Goal: Information Seeking & Learning: Compare options

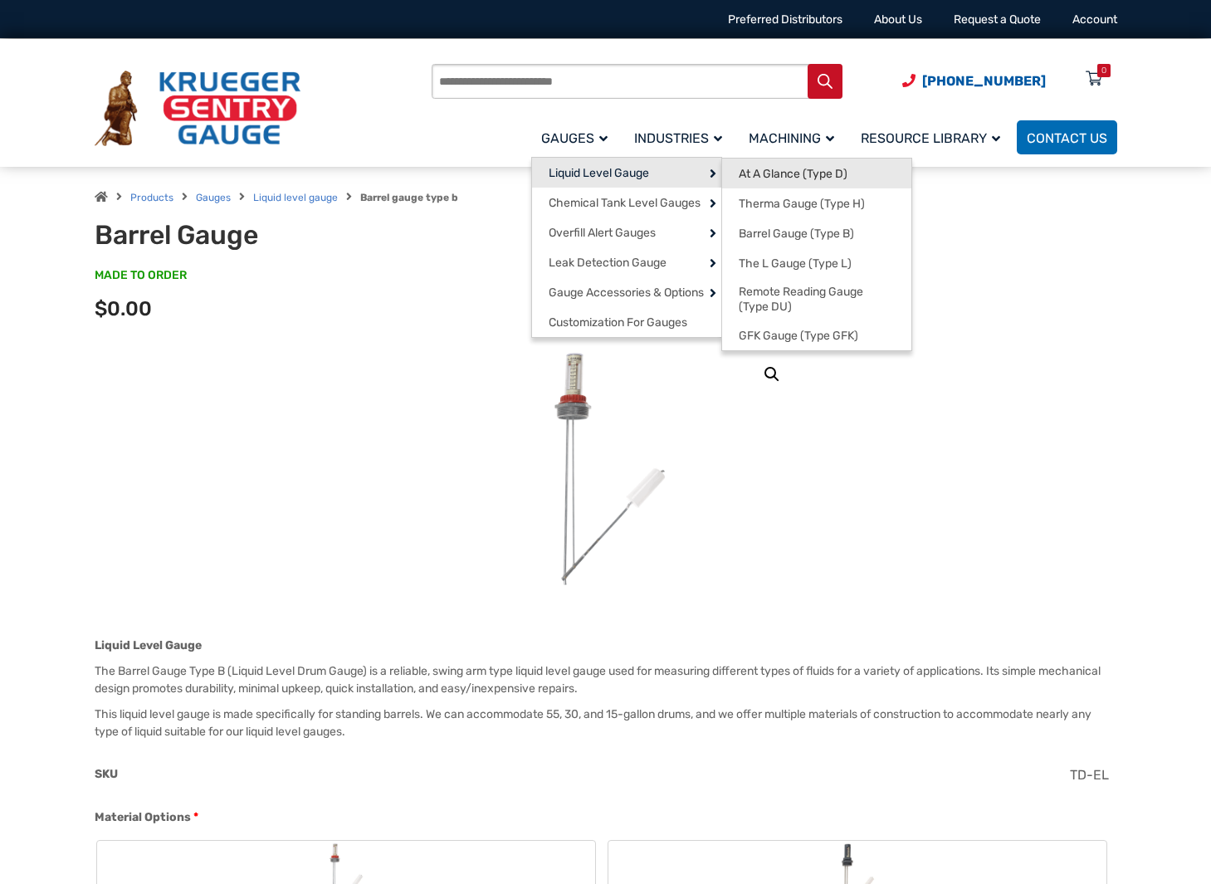
click at [760, 178] on span "At A Glance (Type D)" at bounding box center [793, 174] width 109 height 15
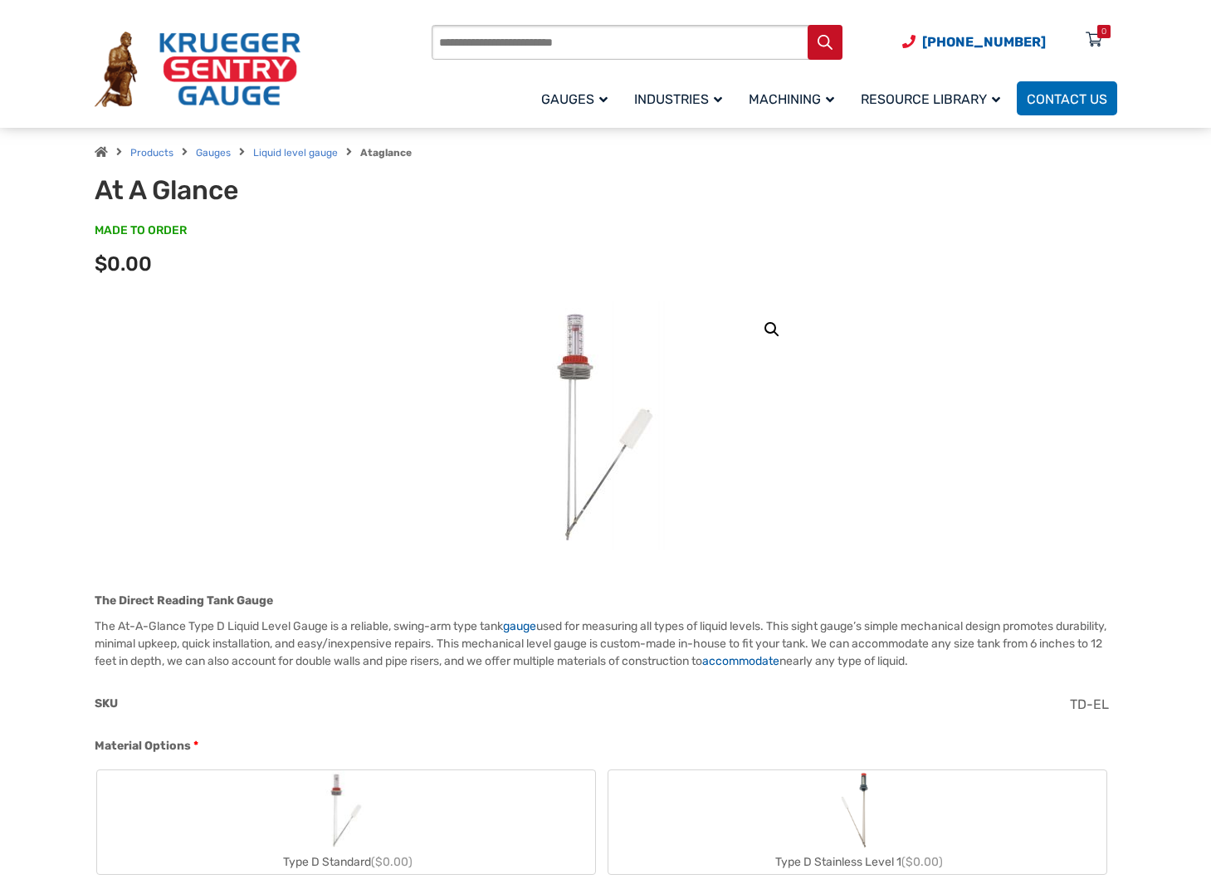
scroll to position [49, 0]
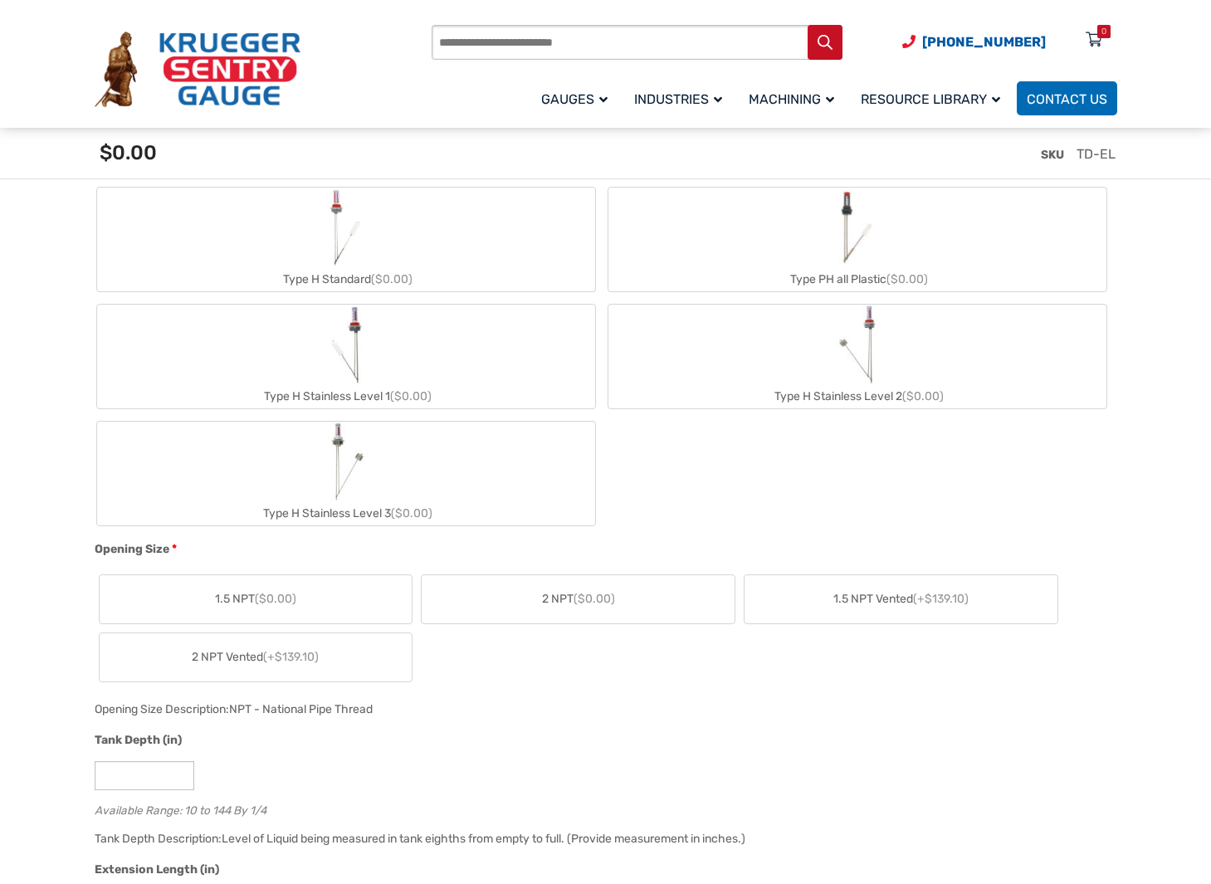
scroll to position [763, 0]
click at [390, 354] on label "Type H Stainless Level 1 ($0.00)" at bounding box center [346, 353] width 498 height 104
click at [496, 597] on label "2 NPT ($0.00)" at bounding box center [578, 596] width 313 height 48
click at [418, 368] on label "Type H Stainless Level 1 ($0.00)" at bounding box center [346, 353] width 498 height 104
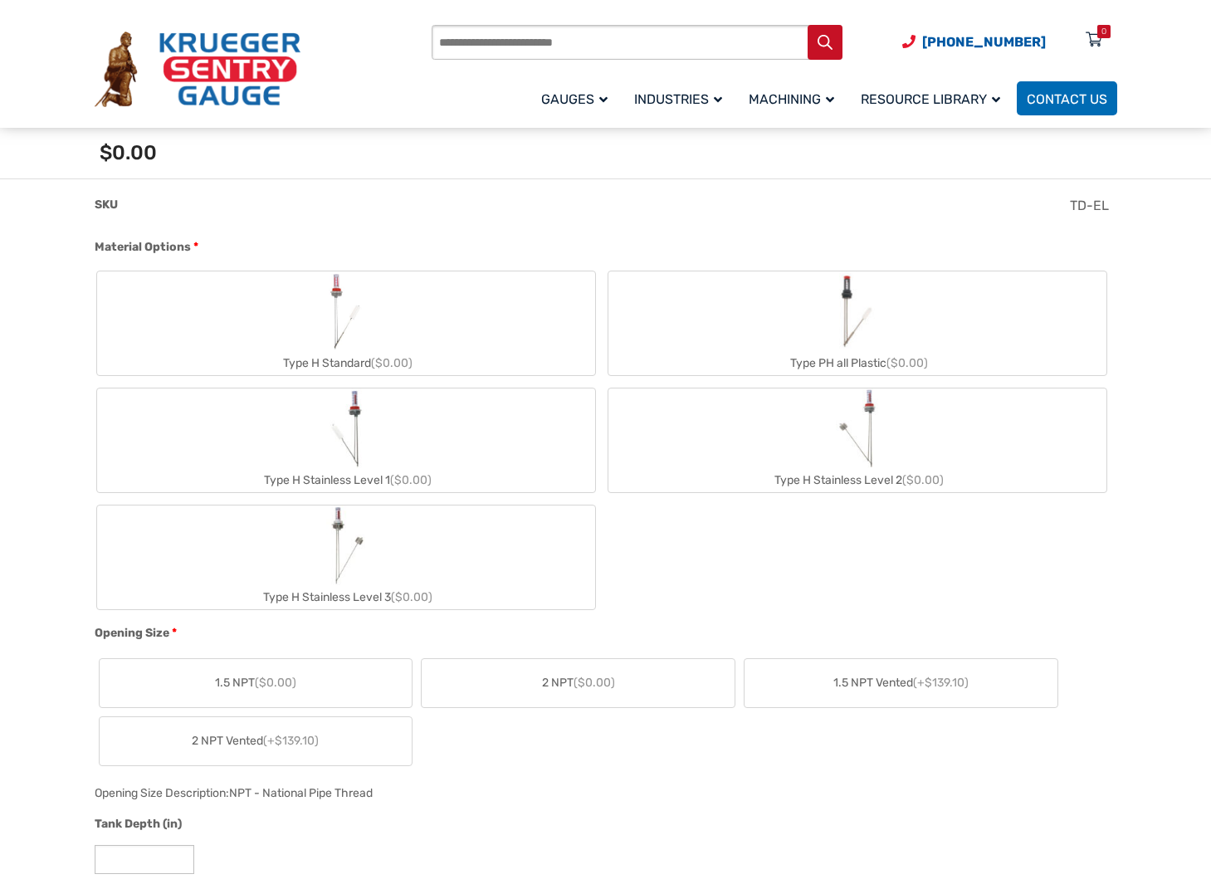
scroll to position [693, 0]
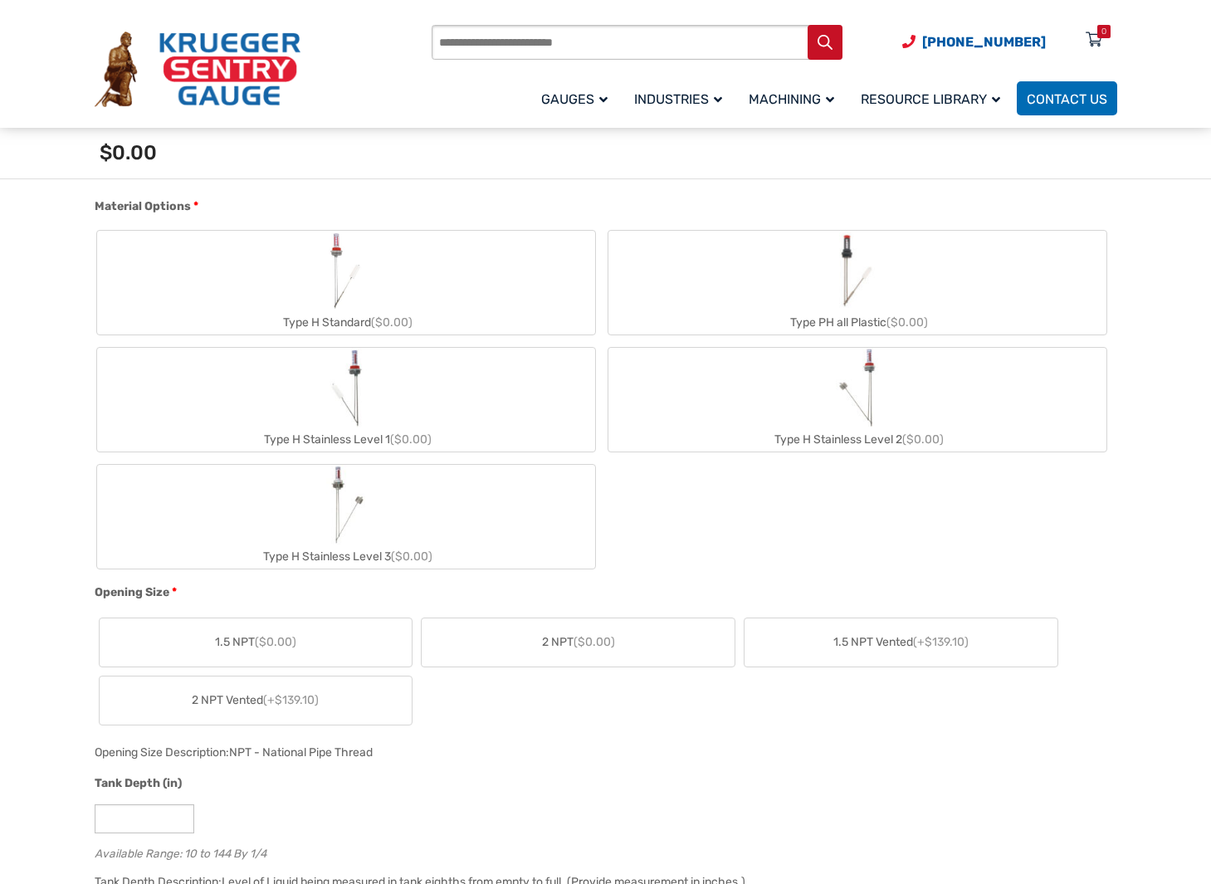
click at [575, 648] on span "2 NPT ($0.00)" at bounding box center [578, 642] width 73 height 17
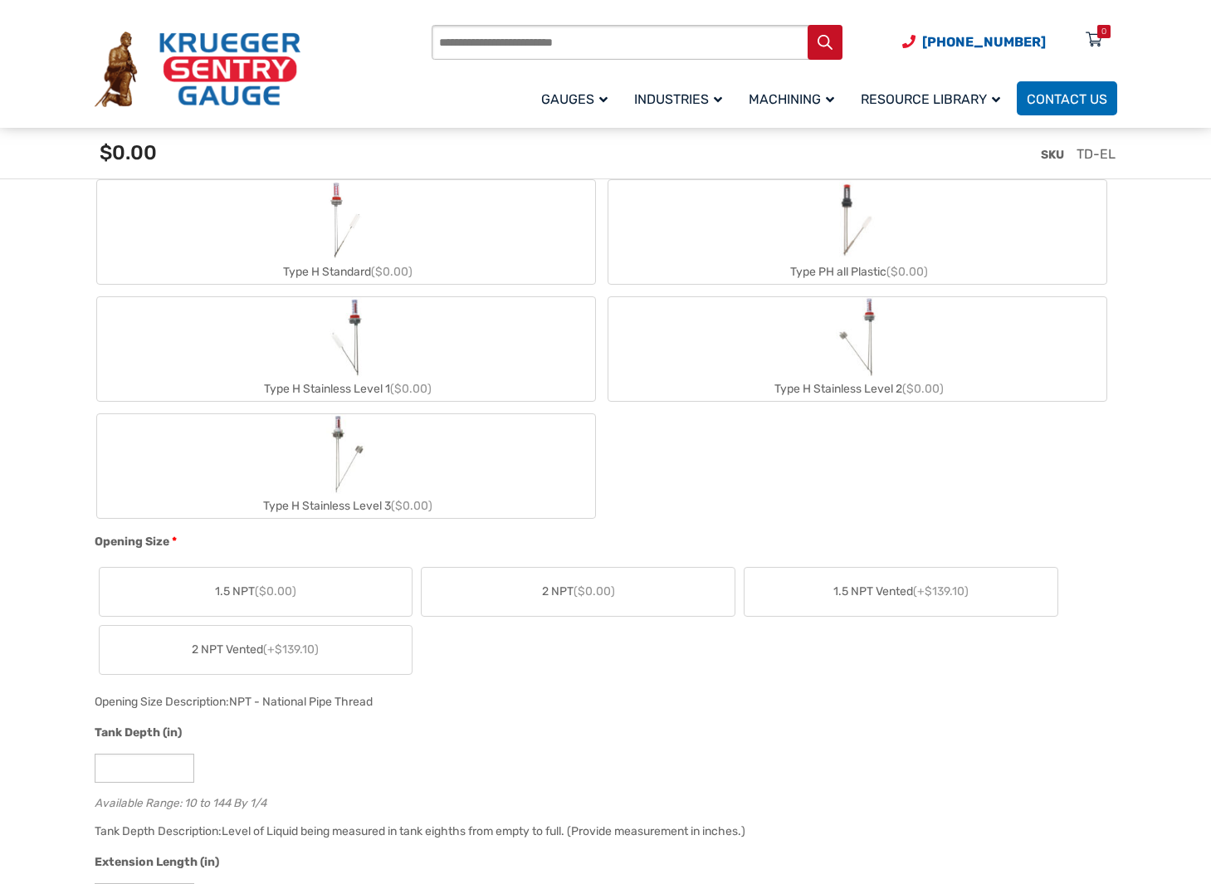
scroll to position [781, 0]
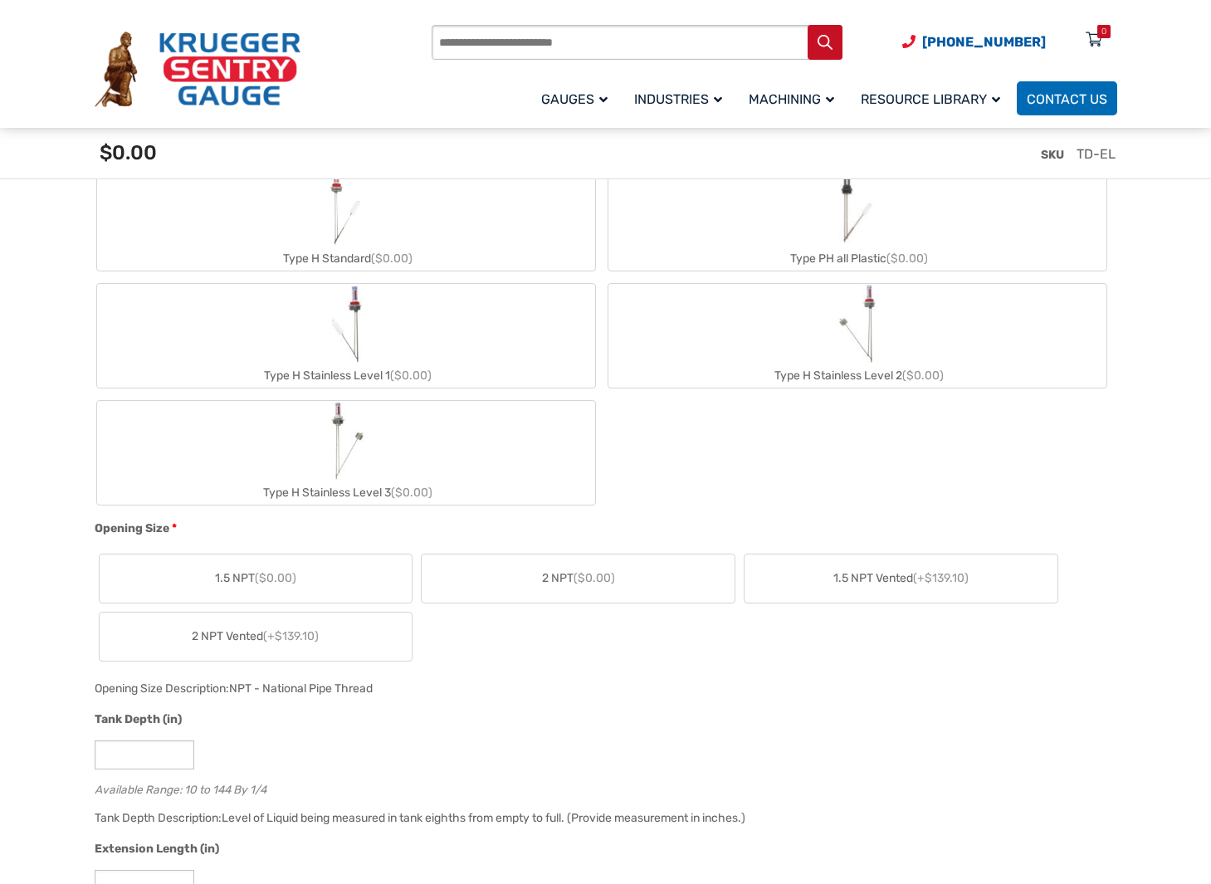
click at [403, 356] on label "Type H Stainless Level 1 ($0.00)" at bounding box center [346, 336] width 498 height 104
click at [582, 582] on span "($0.00)" at bounding box center [595, 578] width 42 height 14
click at [581, 590] on label "2 NPT ($0.00)" at bounding box center [578, 579] width 313 height 48
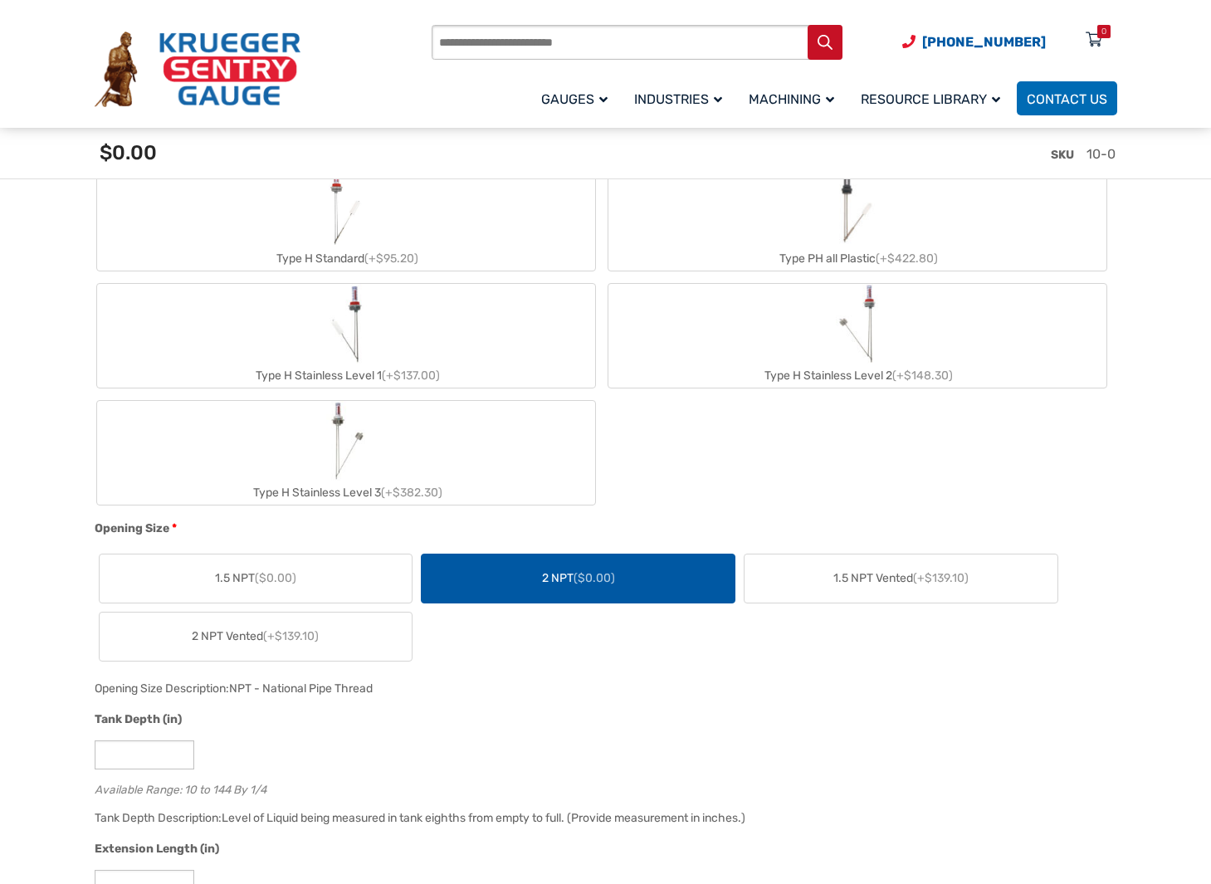
click at [435, 345] on label "Type H Stainless Level 1 (+$137.00)" at bounding box center [346, 336] width 498 height 104
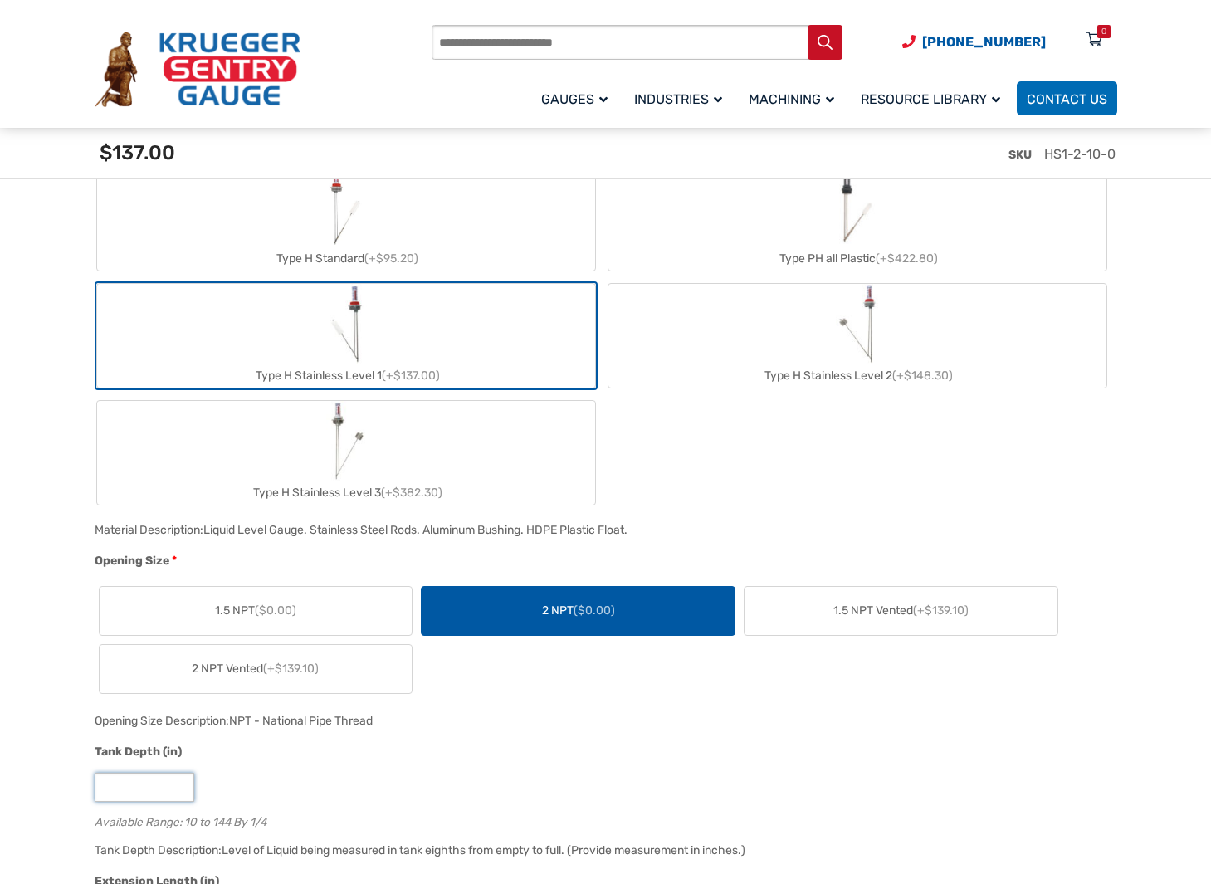
drag, startPoint x: 135, startPoint y: 785, endPoint x: 78, endPoint y: 786, distance: 57.3
type input "**"
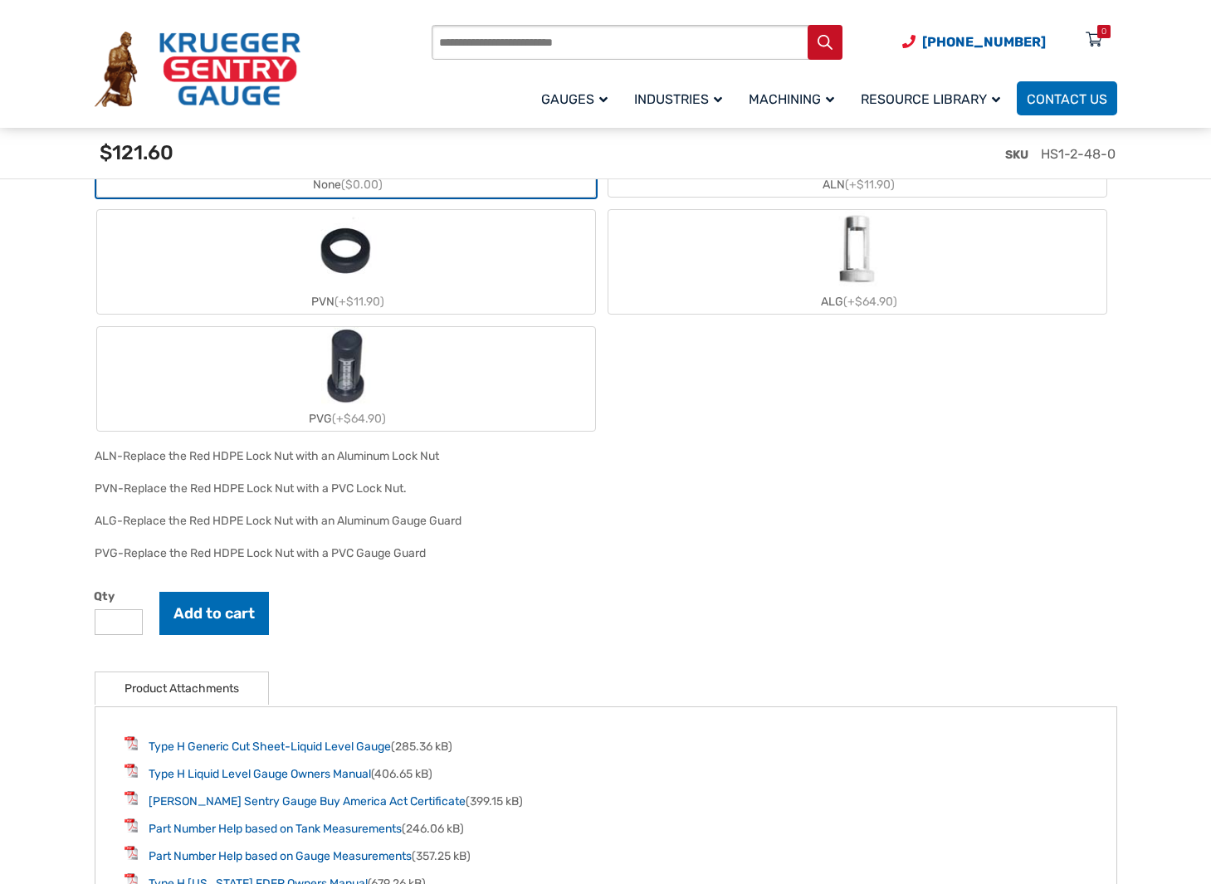
scroll to position [2548, 0]
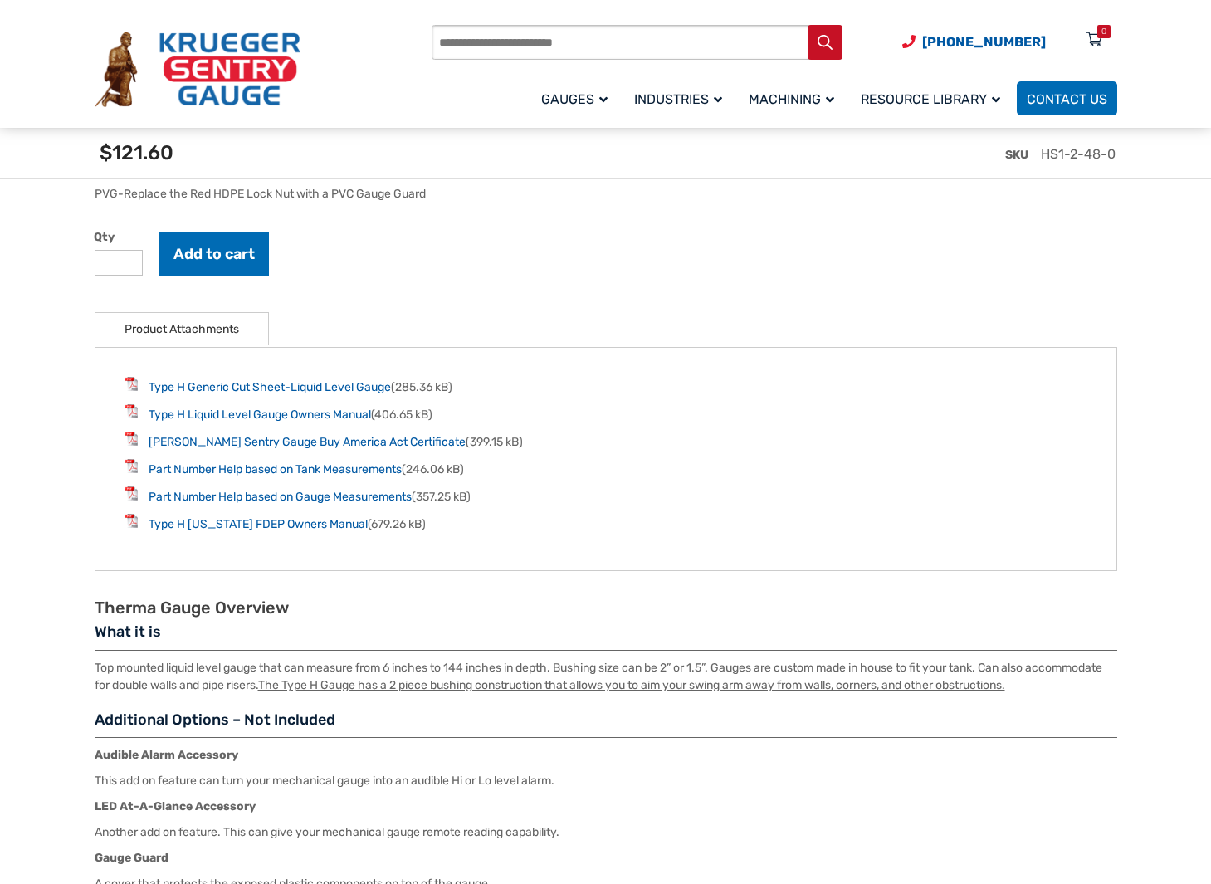
click at [126, 269] on input "*" at bounding box center [119, 263] width 48 height 26
type input "*"
click at [125, 262] on input "*" at bounding box center [119, 263] width 48 height 26
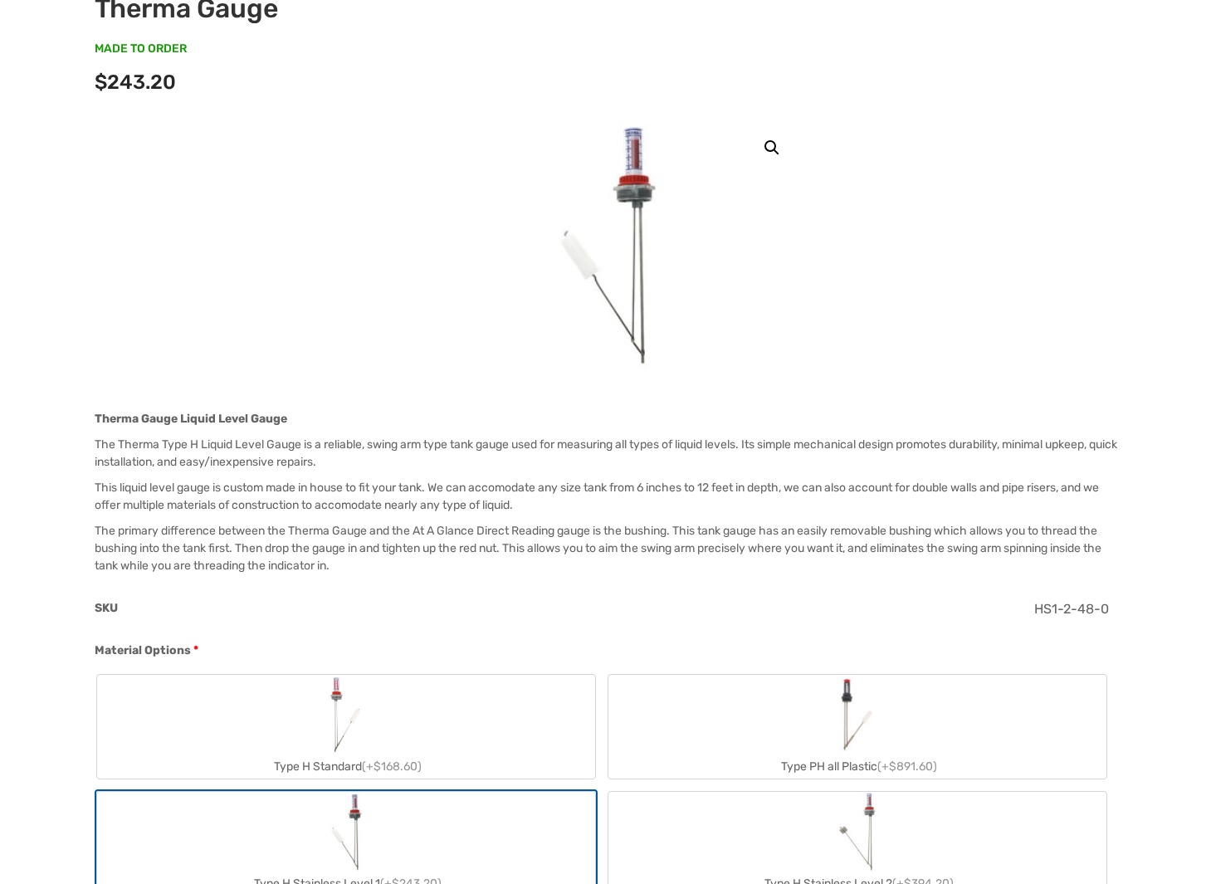
scroll to position [0, 0]
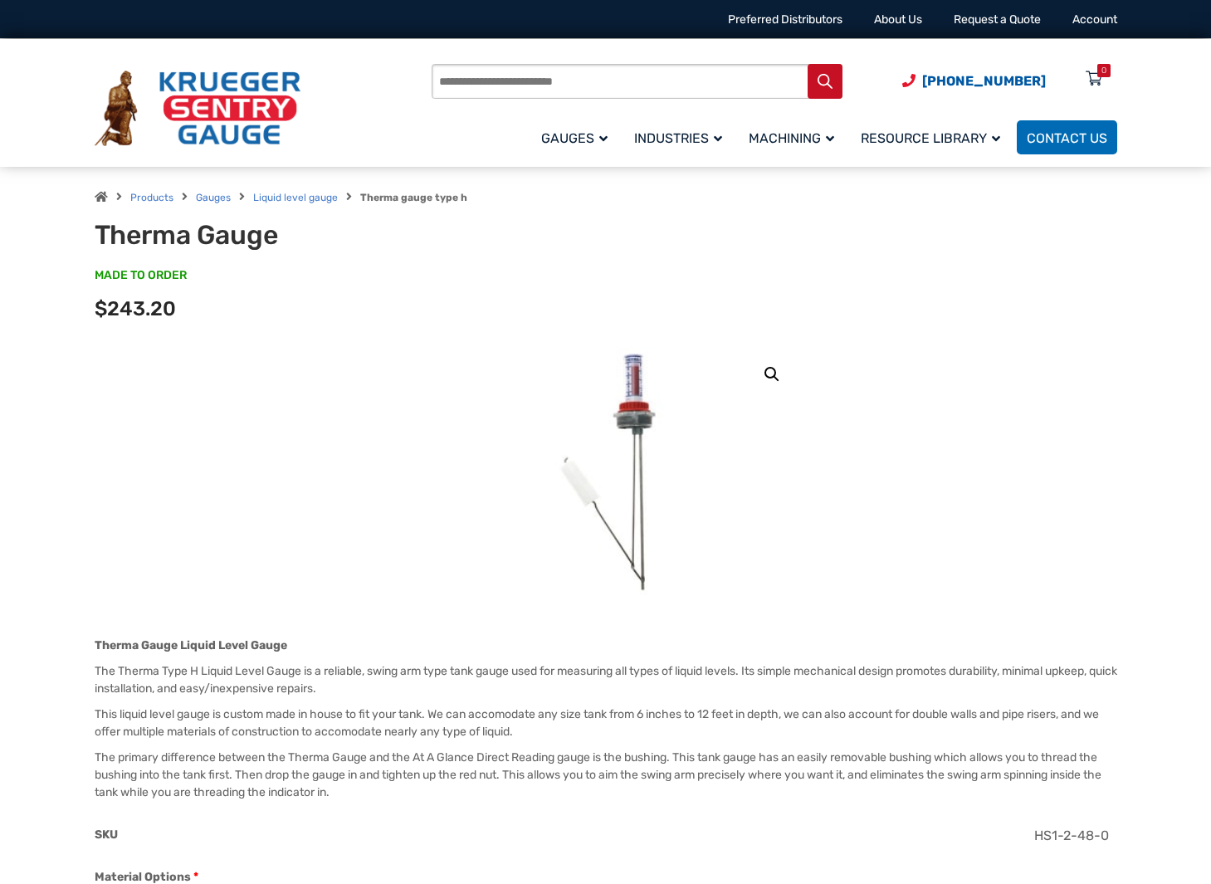
click at [769, 375] on link "🔍" at bounding box center [772, 375] width 30 height 30
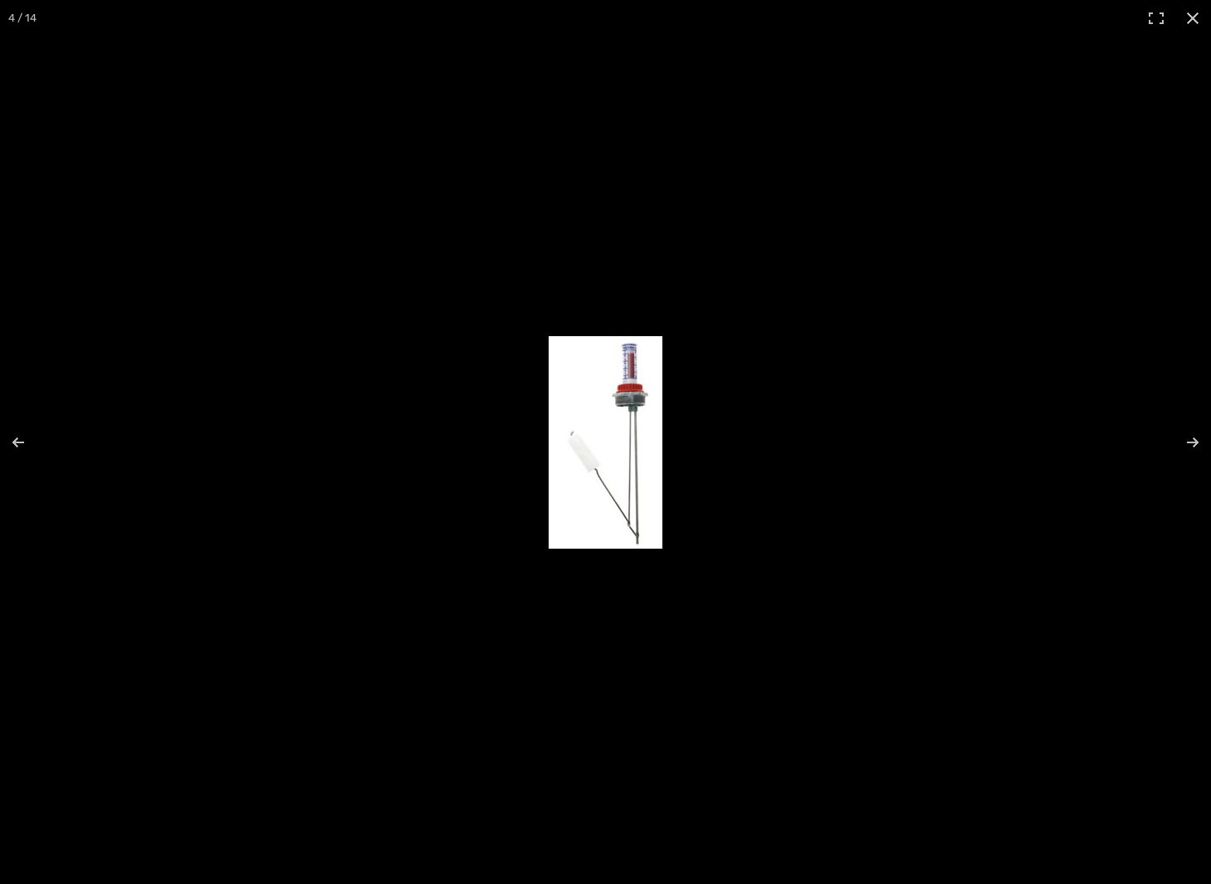
click at [616, 402] on img "Full screen image" at bounding box center [606, 442] width 114 height 213
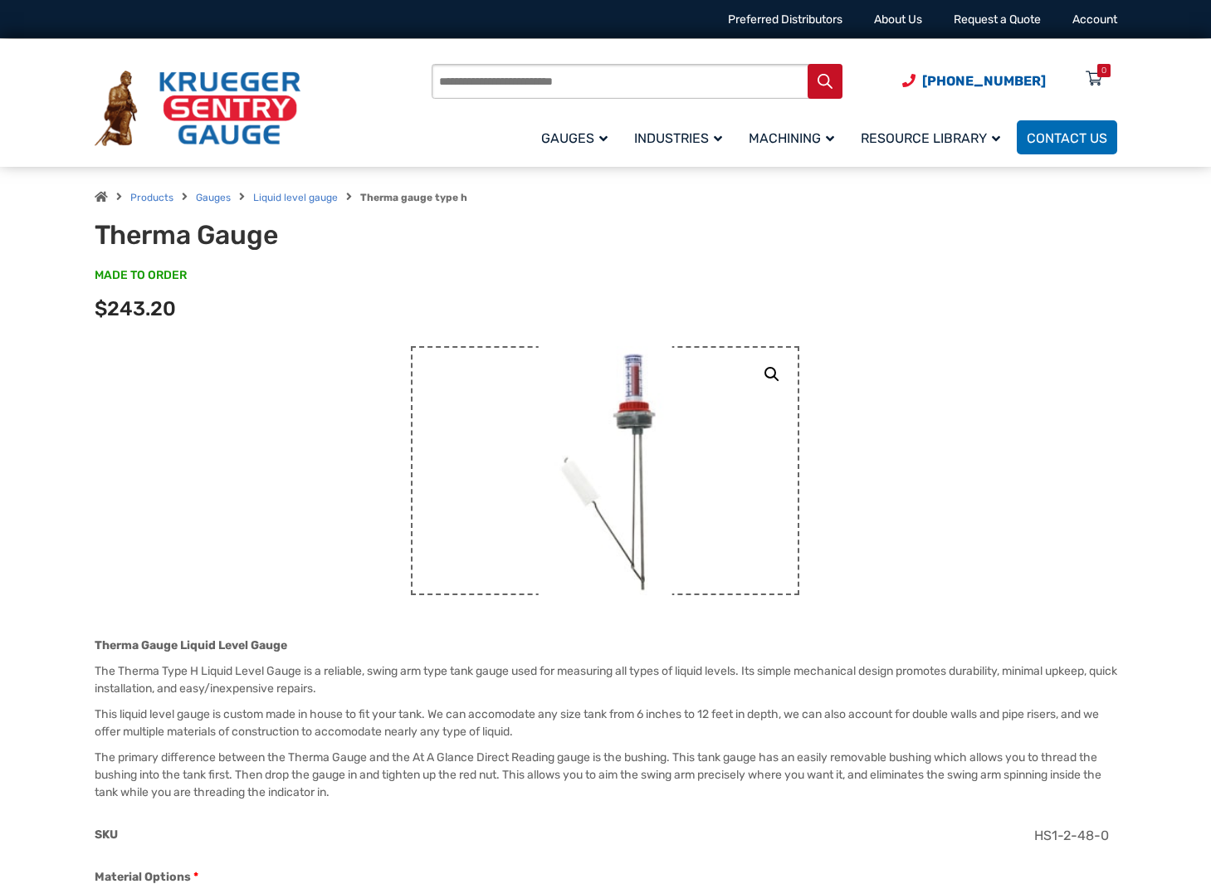
click at [616, 402] on img at bounding box center [606, 470] width 134 height 249
click at [770, 374] on link "🔍" at bounding box center [772, 375] width 30 height 30
click at [775, 368] on link "🔍" at bounding box center [772, 375] width 30 height 30
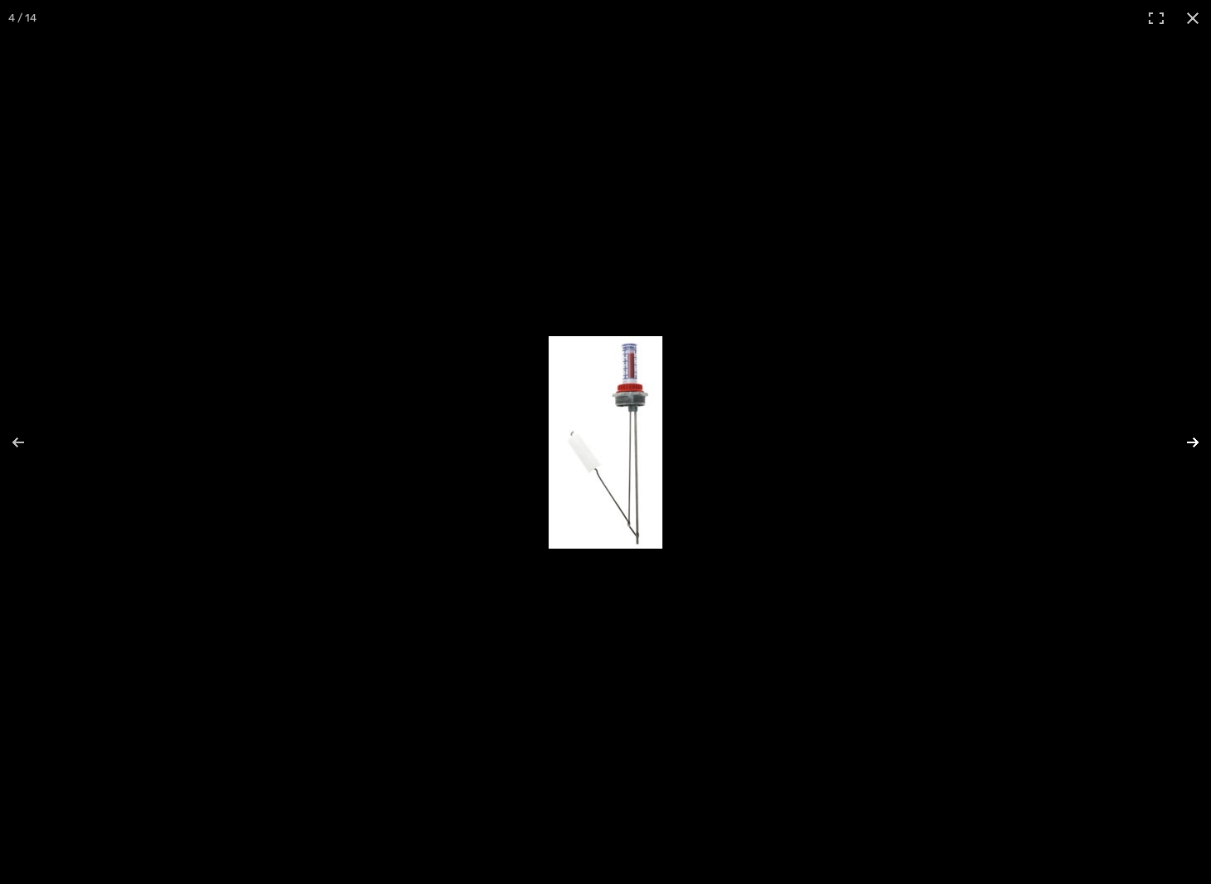
click at [1194, 440] on button "Next (arrow right)" at bounding box center [1182, 442] width 58 height 83
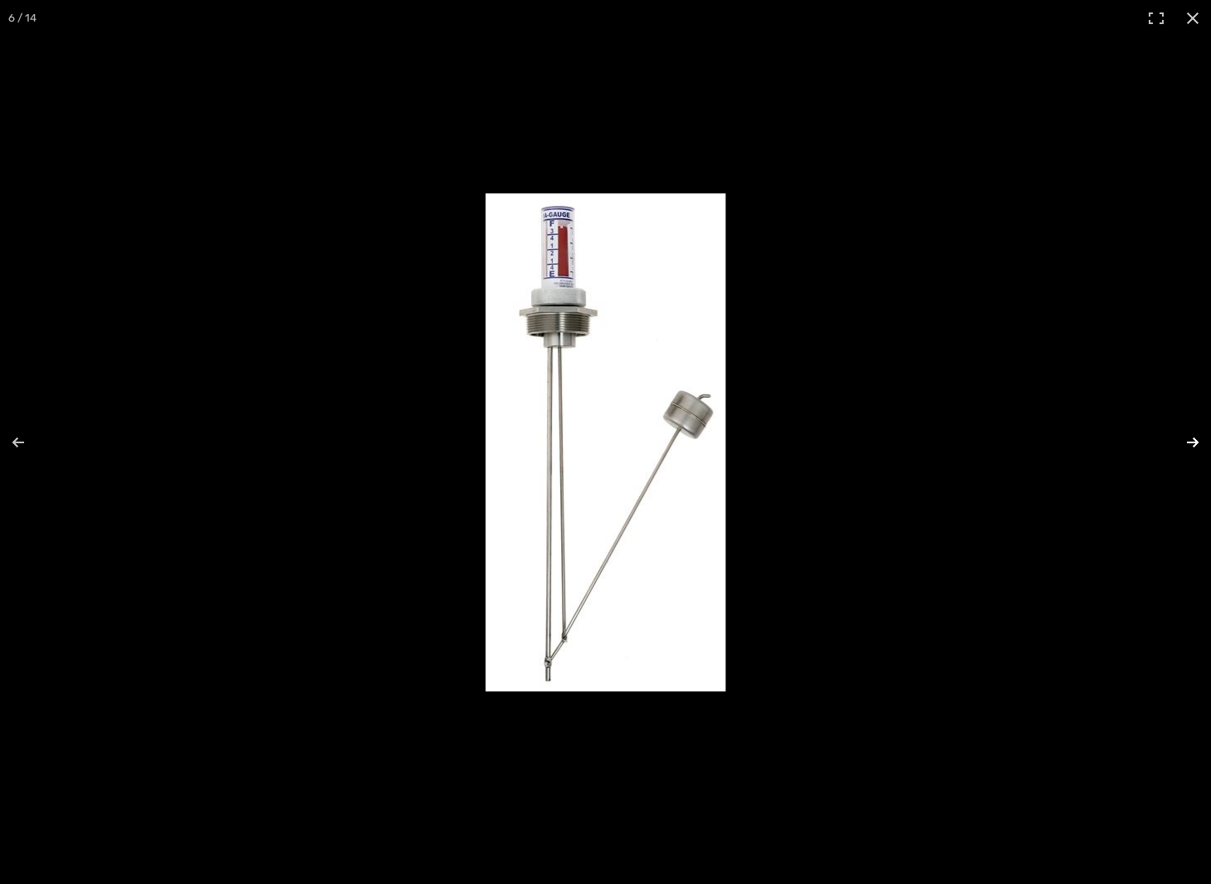
click at [1193, 440] on button "Next (arrow right)" at bounding box center [1182, 442] width 58 height 83
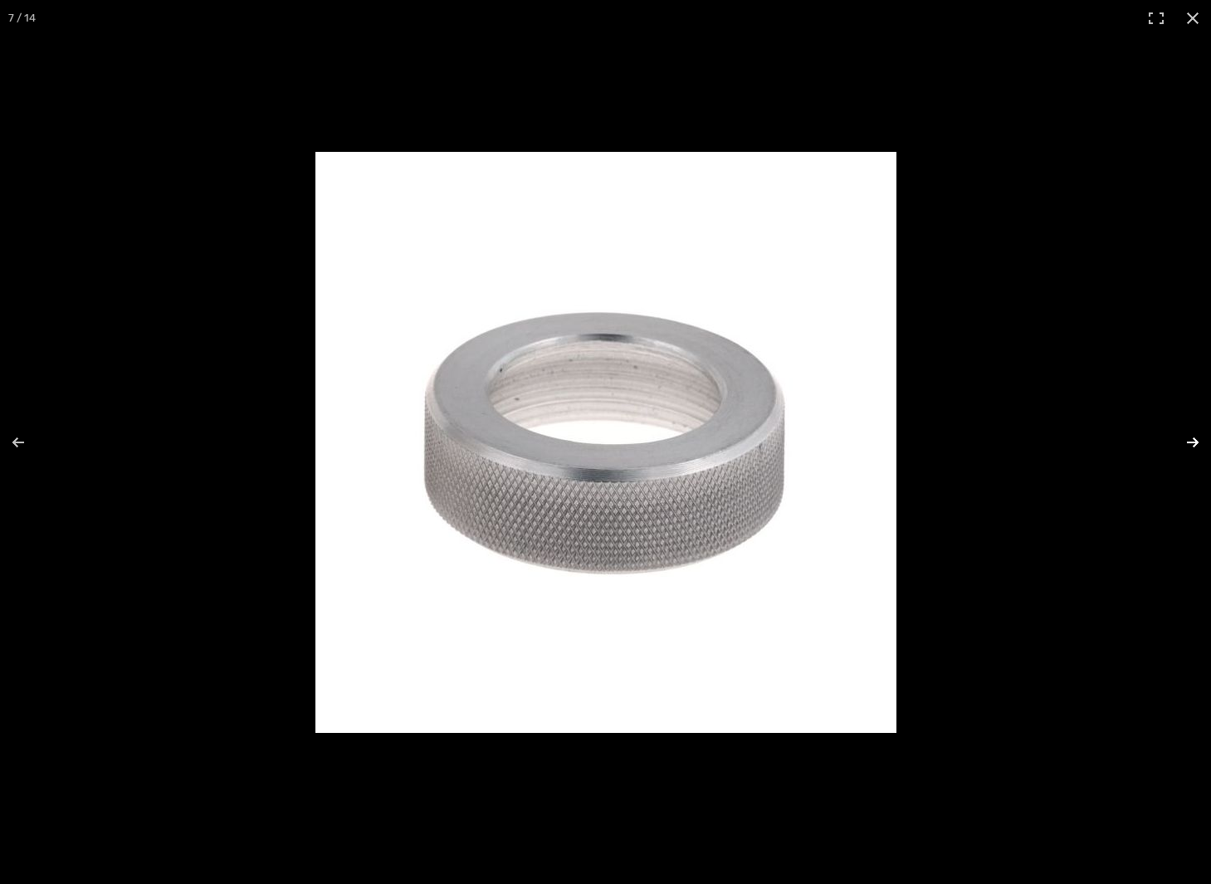
click at [1193, 440] on button "Next (arrow right)" at bounding box center [1182, 442] width 58 height 83
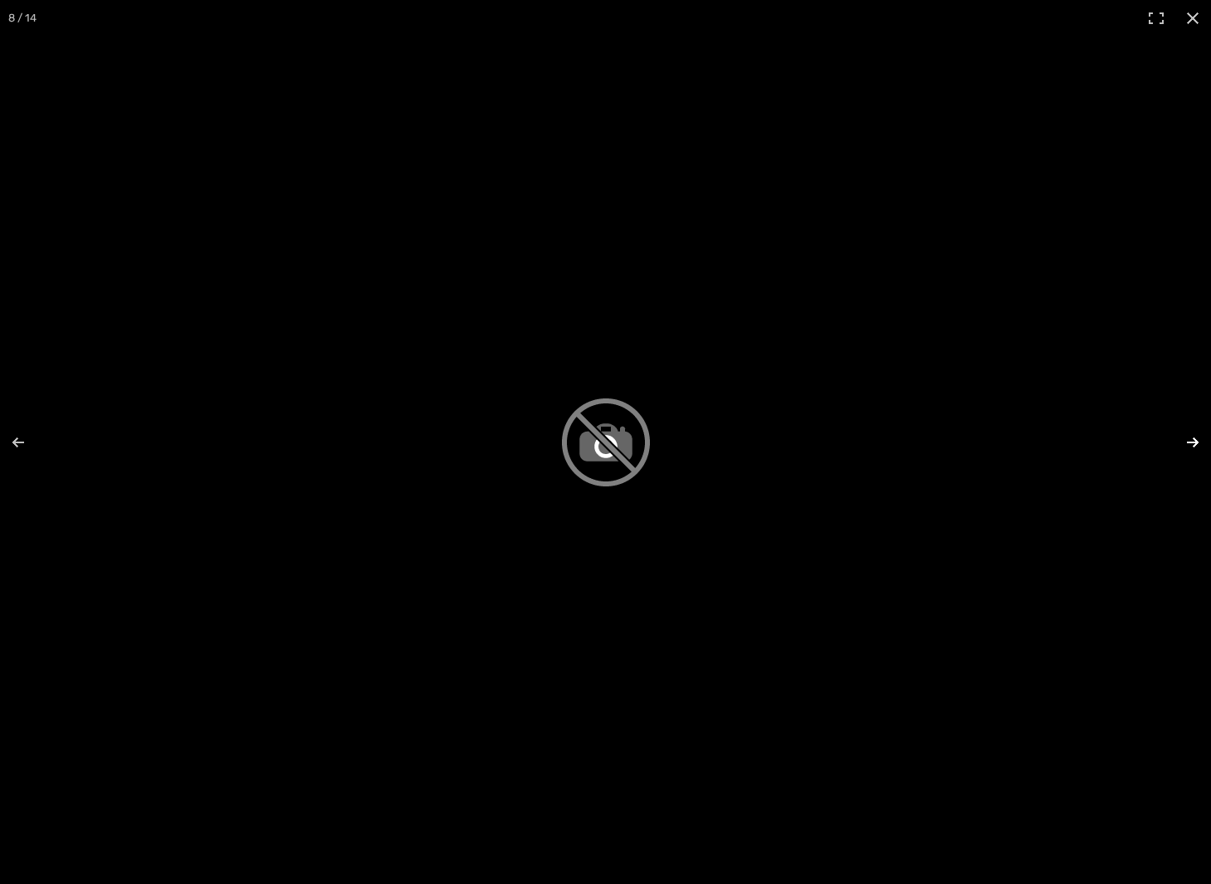
click at [1193, 440] on button "Next (arrow right)" at bounding box center [1182, 442] width 58 height 83
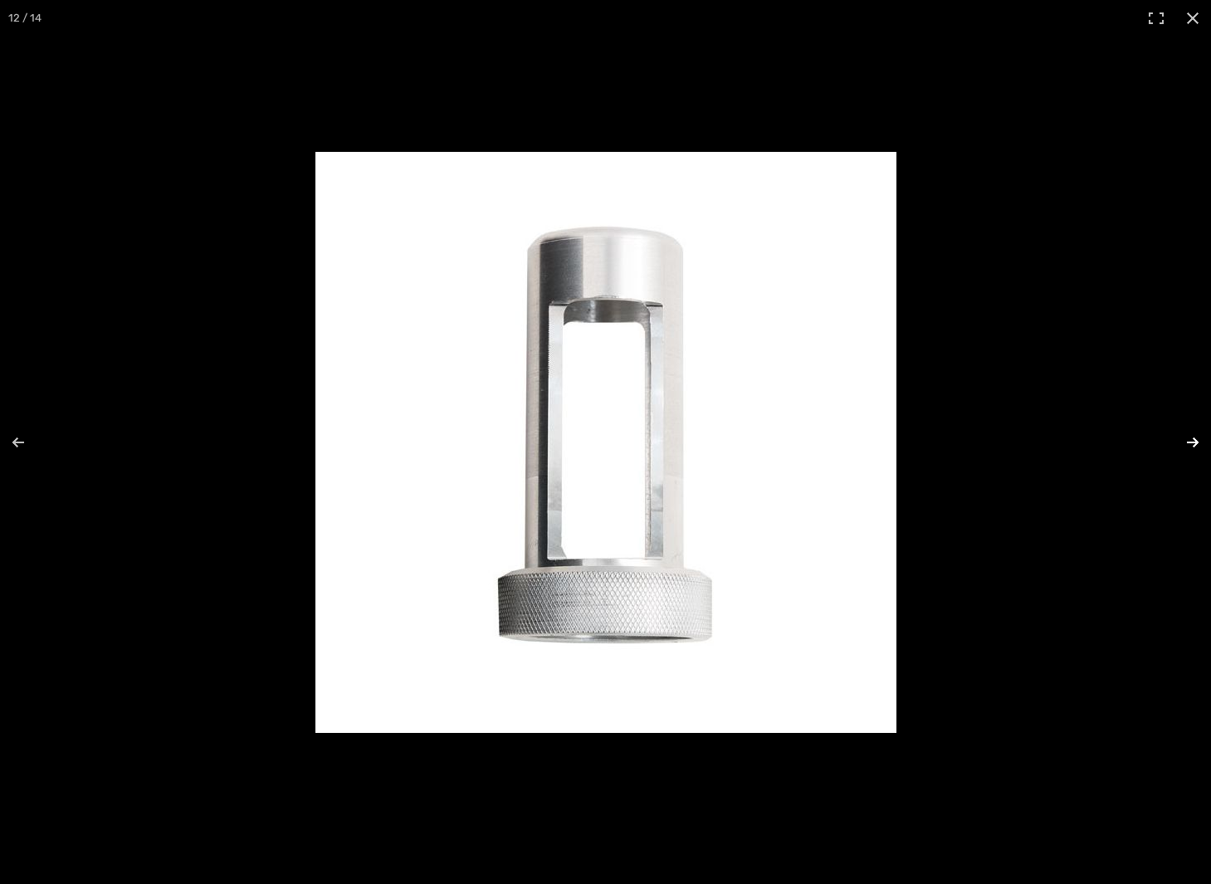
click at [1193, 440] on button "Next (arrow right)" at bounding box center [1182, 442] width 58 height 83
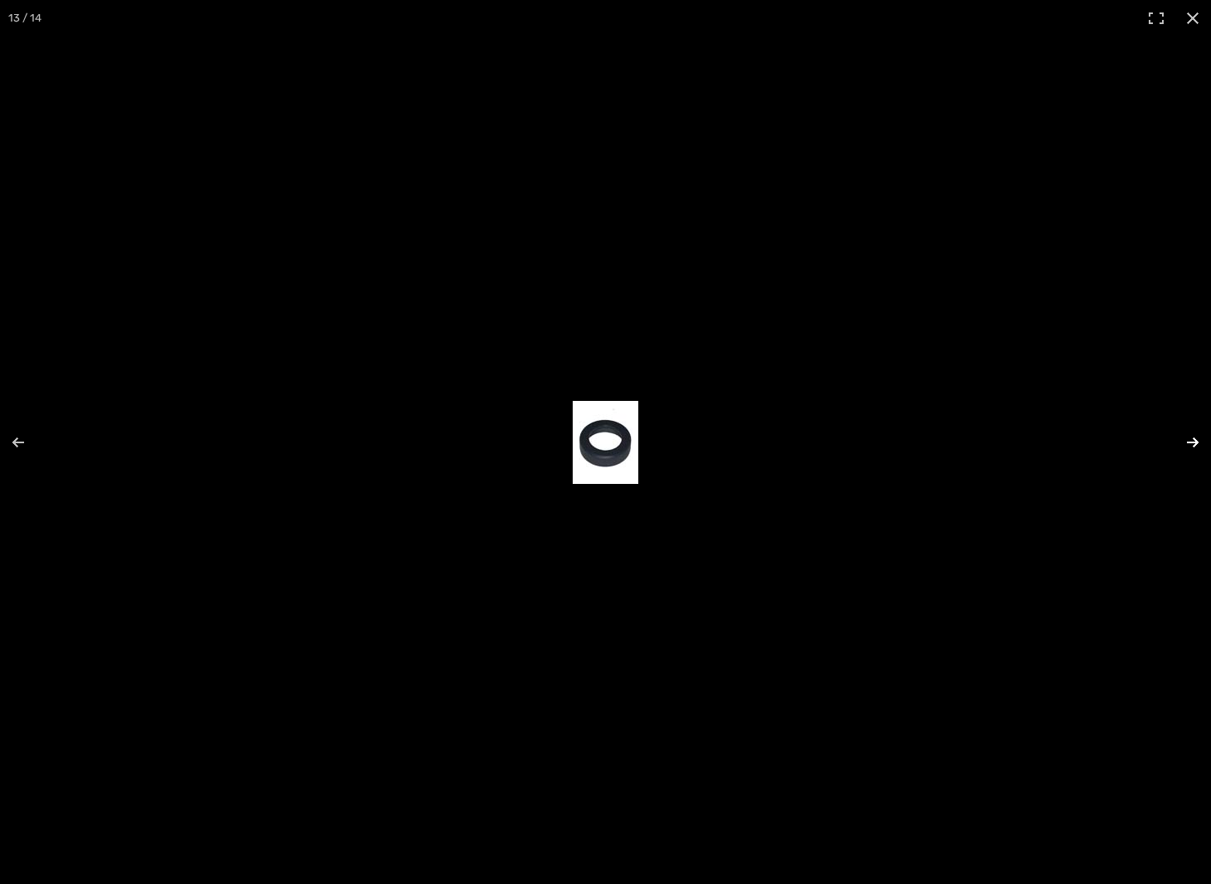
click at [1193, 440] on button "Next (arrow right)" at bounding box center [1182, 442] width 58 height 83
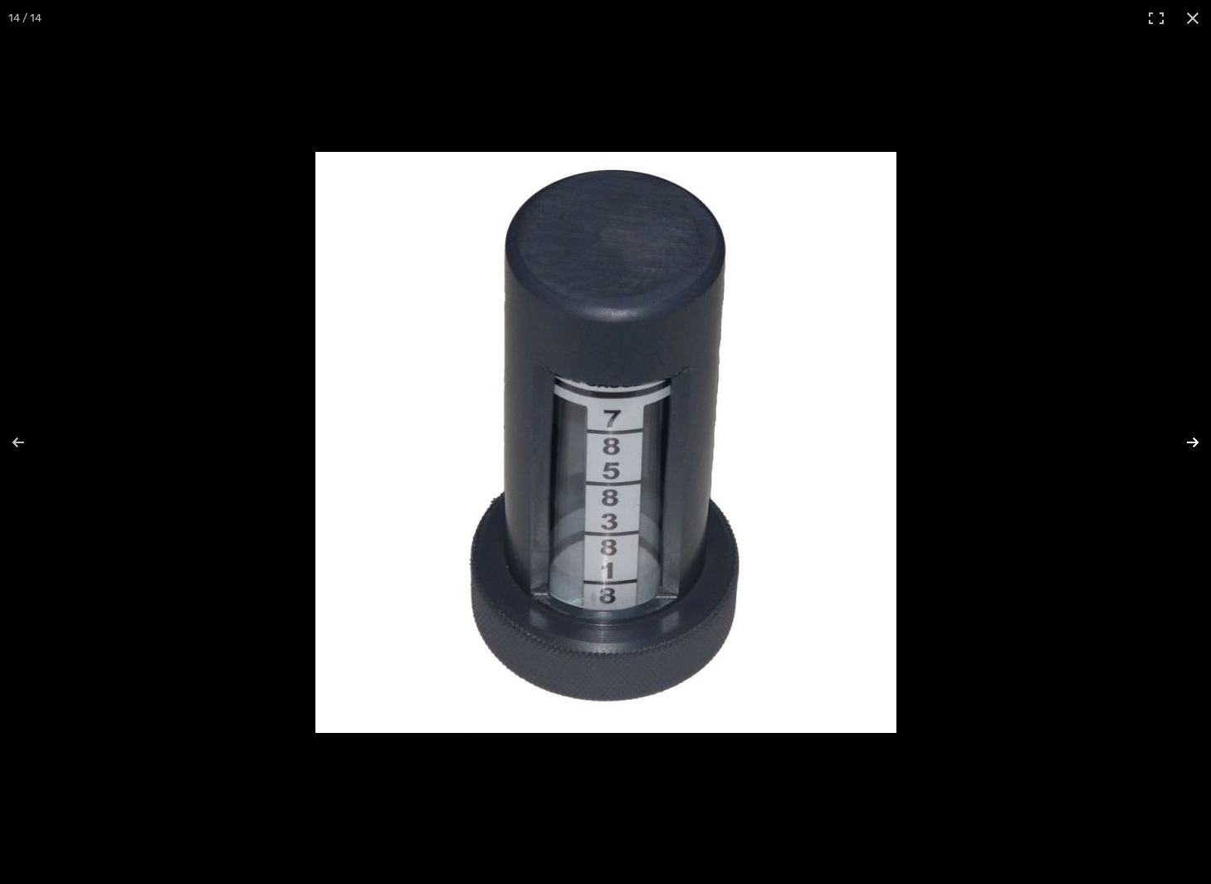
click at [1193, 440] on button "Next (arrow right)" at bounding box center [1182, 442] width 58 height 83
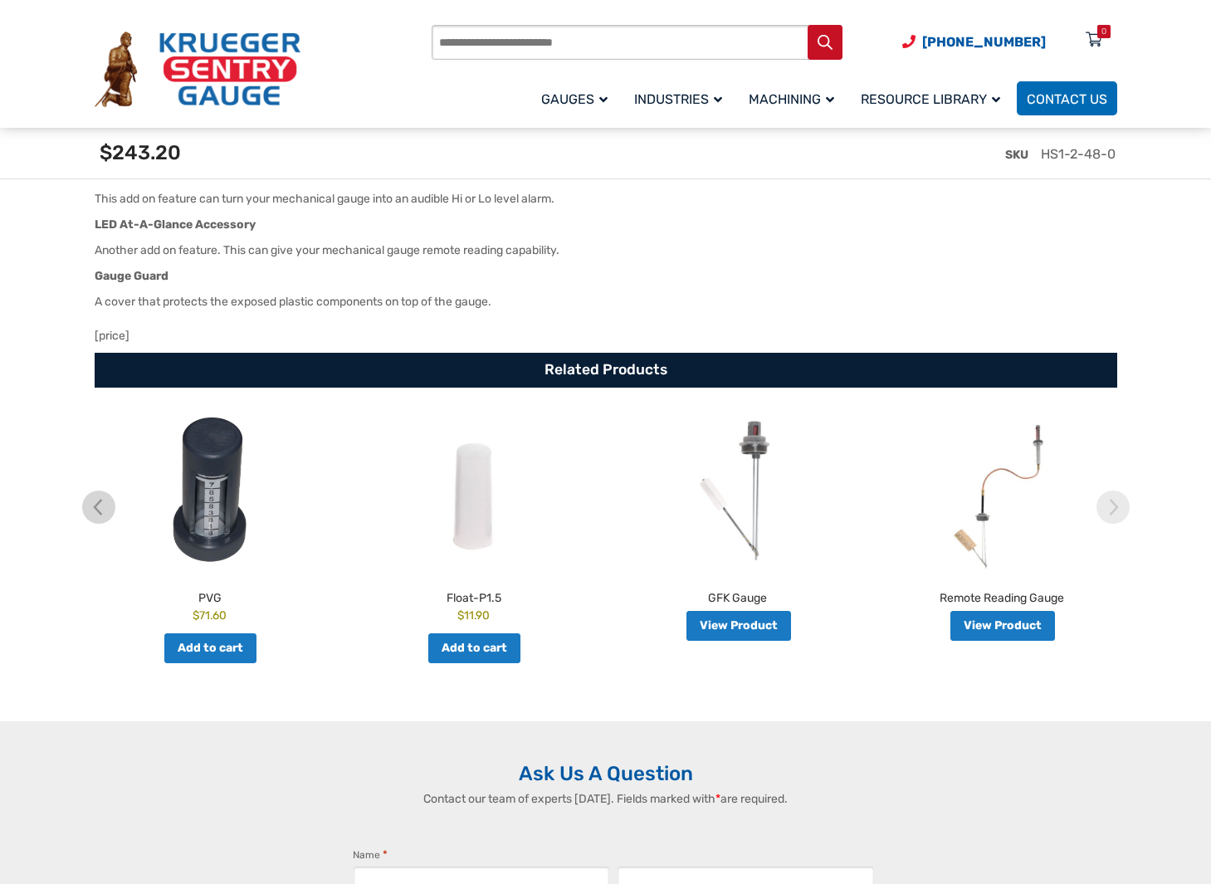
scroll to position [3132, 0]
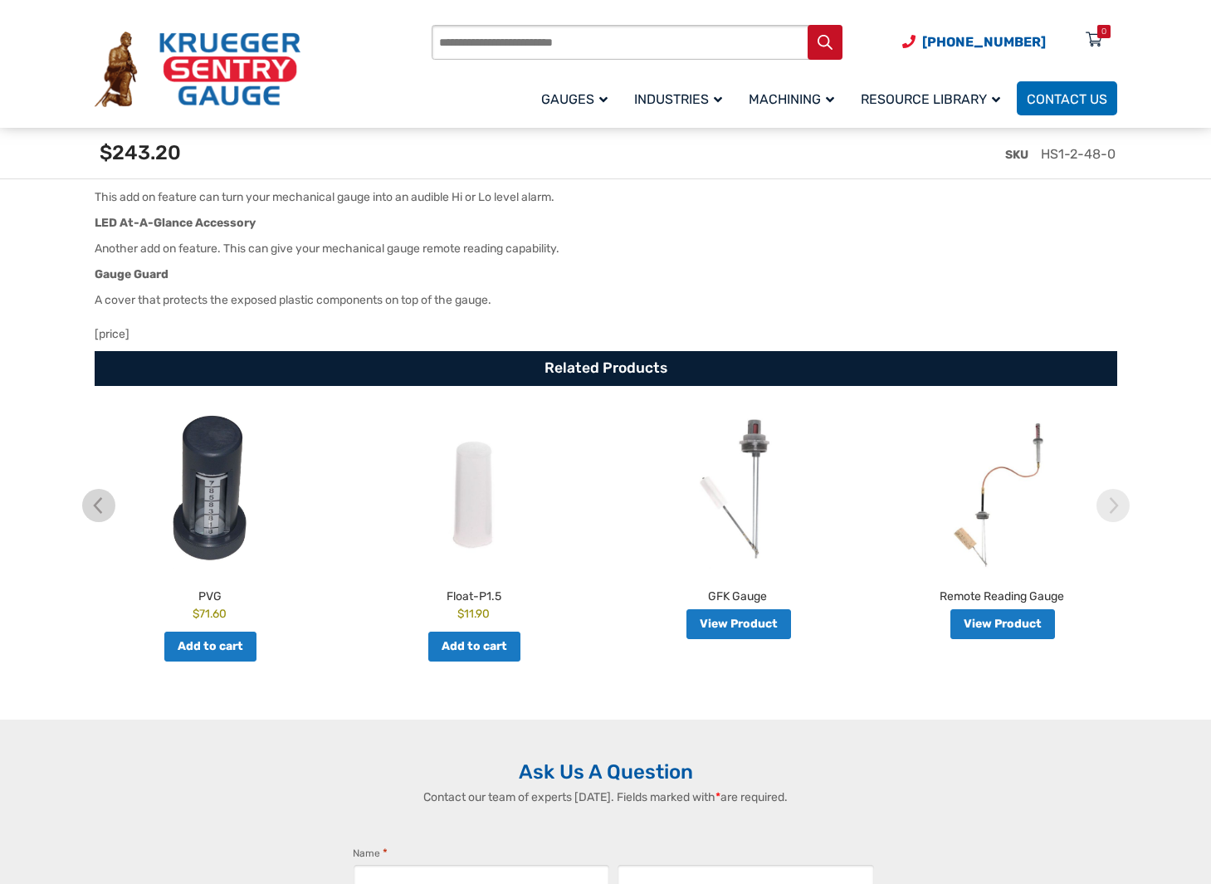
click at [208, 540] on img at bounding box center [210, 490] width 256 height 158
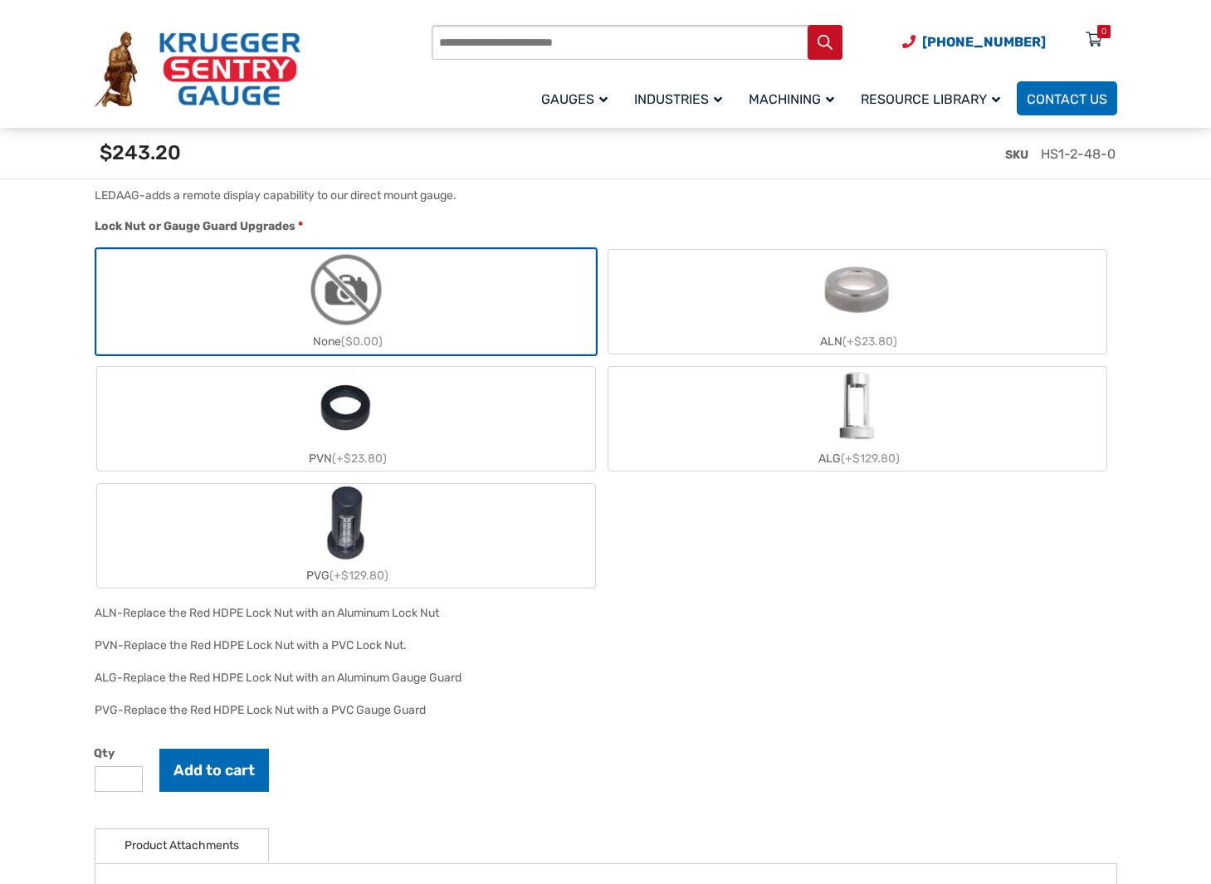
scroll to position [2019, 0]
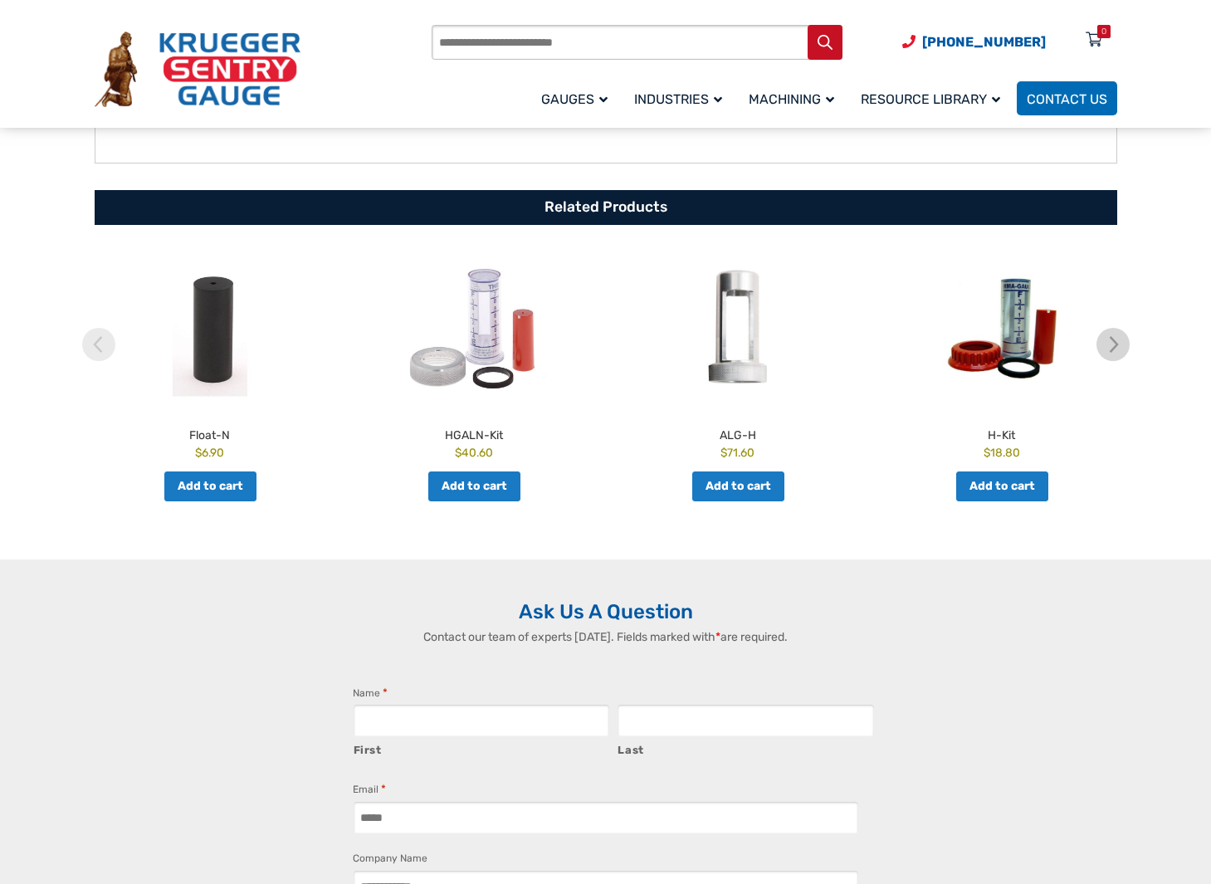
scroll to position [782, 0]
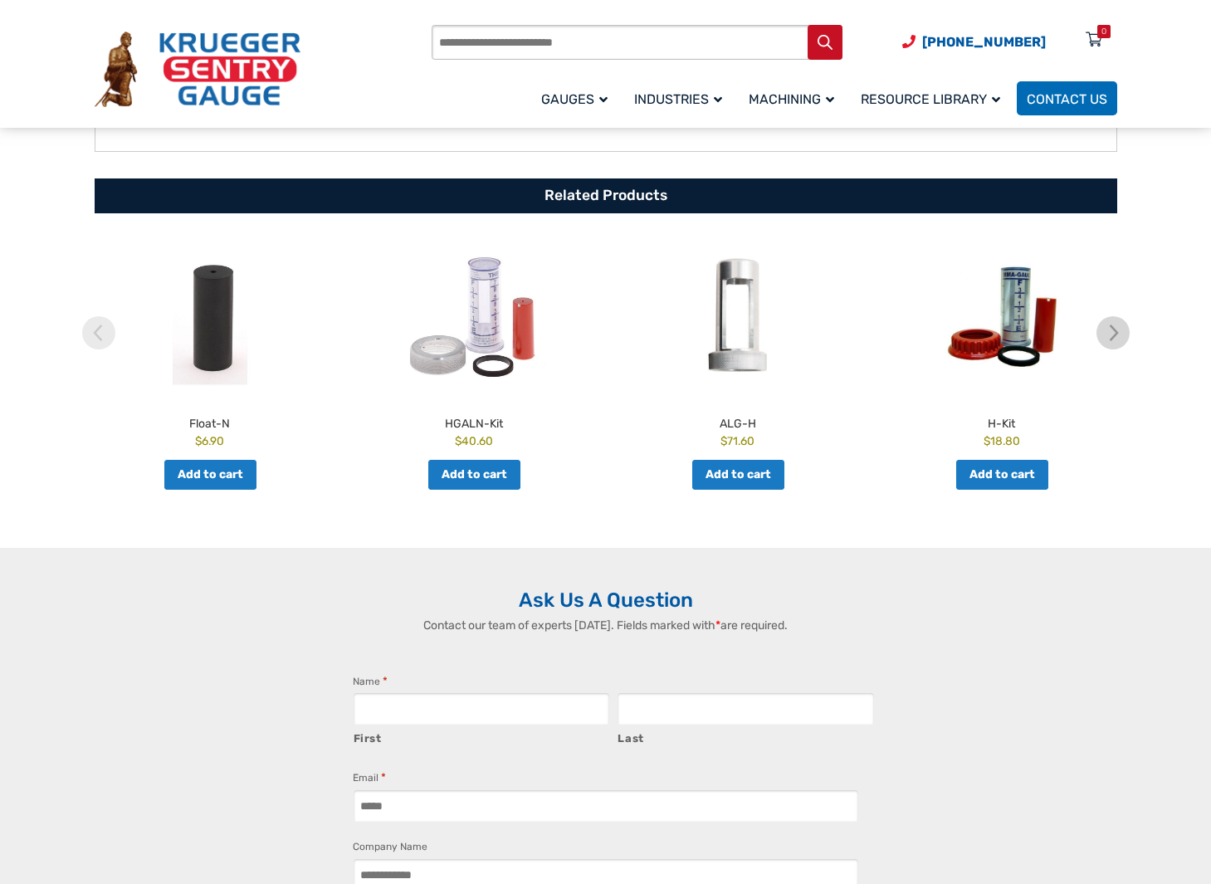
click at [1013, 330] on img at bounding box center [1002, 317] width 256 height 158
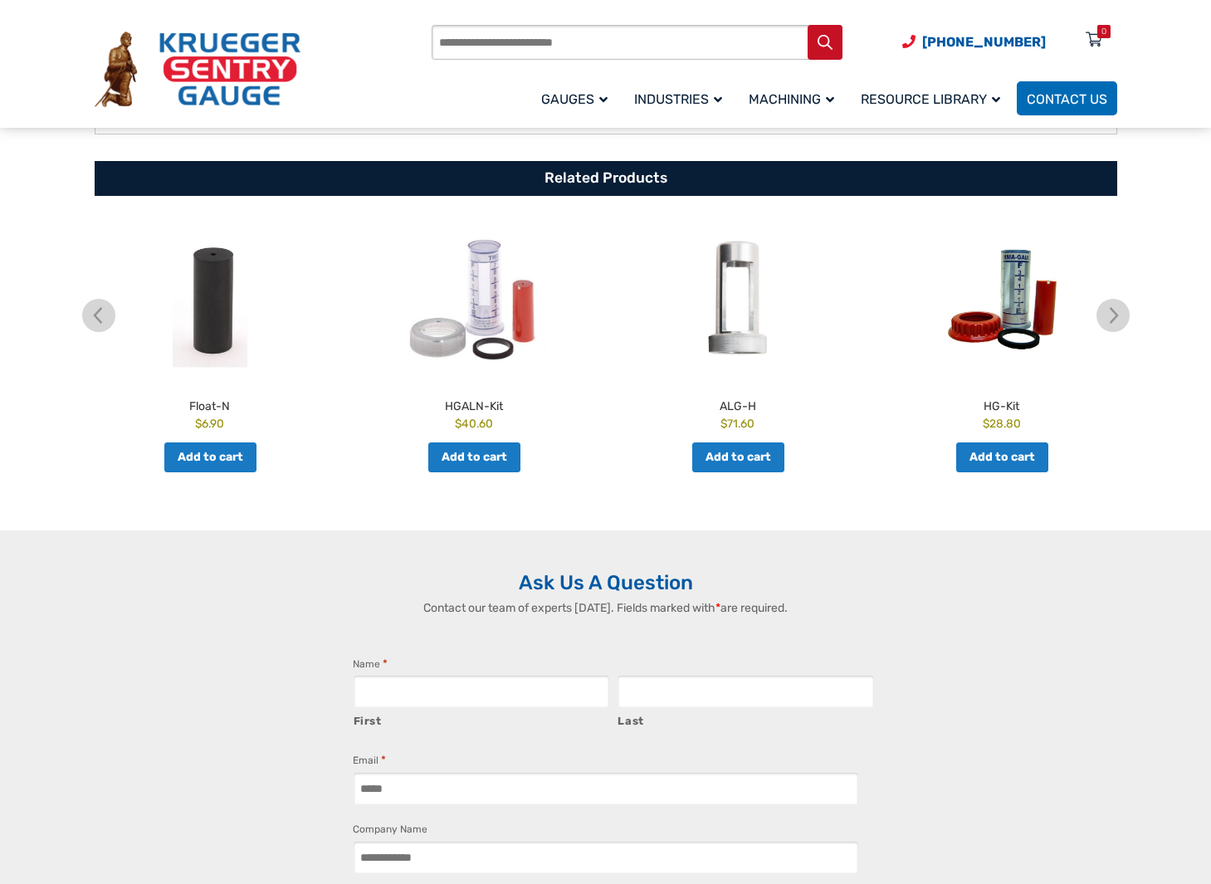
scroll to position [857, 0]
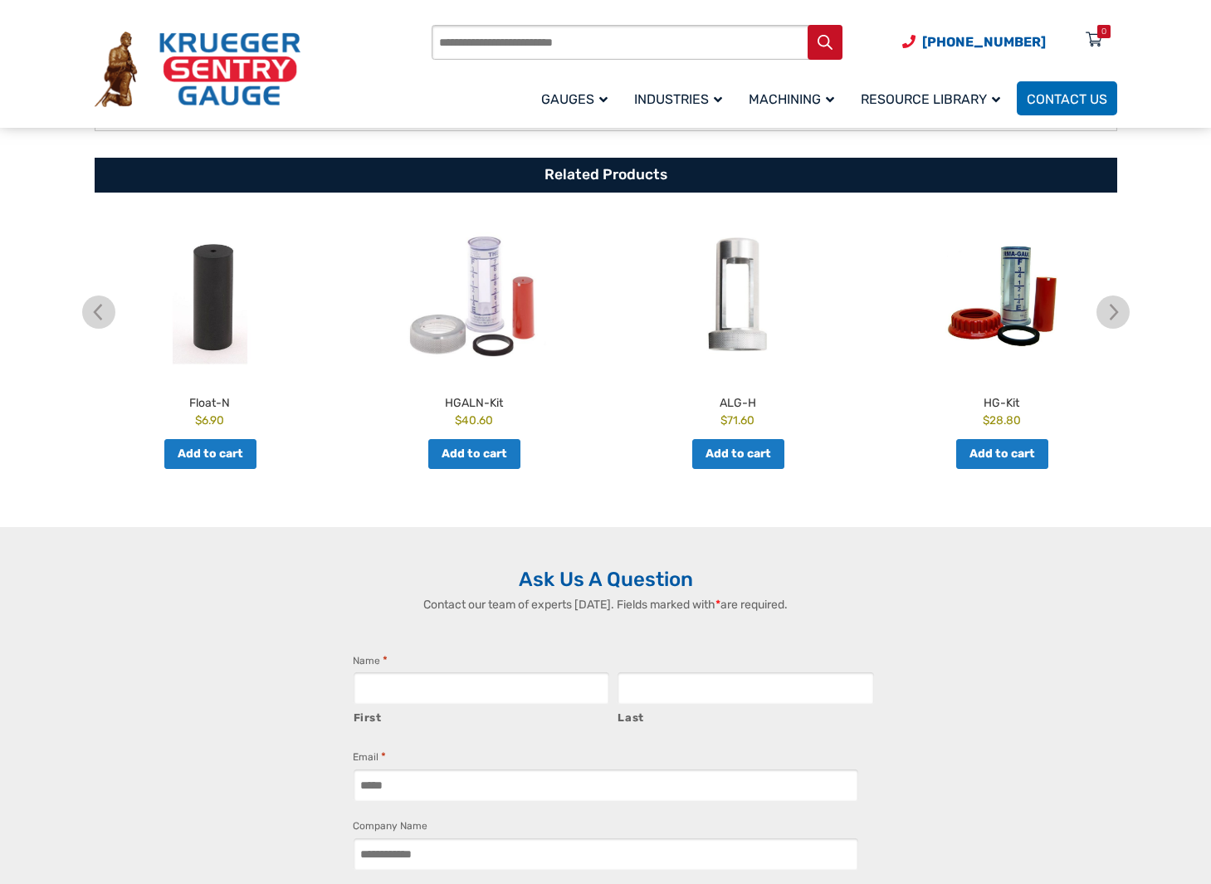
click at [480, 302] on img at bounding box center [474, 297] width 256 height 158
